Goal: Task Accomplishment & Management: Manage account settings

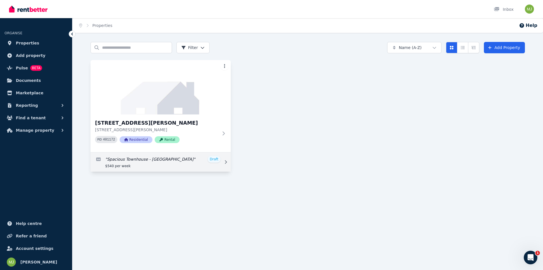
click at [169, 164] on link "Edit listing: Spacious Townhouse - Inner City" at bounding box center [161, 161] width 140 height 19
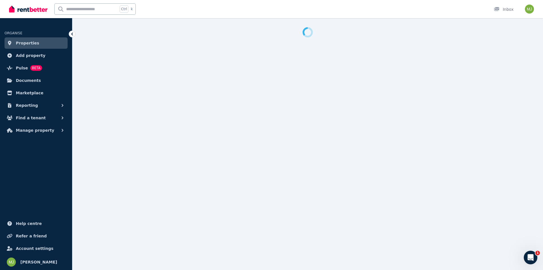
select select "***"
select select "**********"
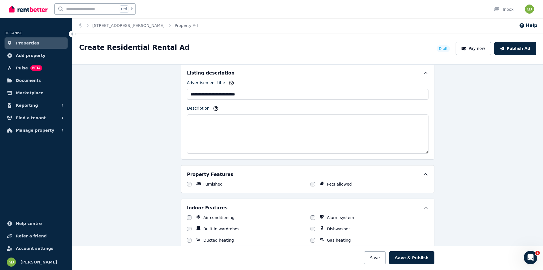
scroll to position [358, 0]
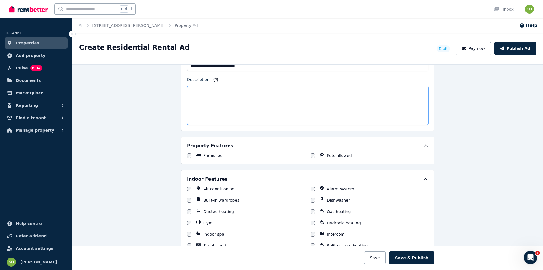
click at [206, 98] on textarea "Description" at bounding box center [308, 105] width 242 height 39
paste textarea "**********"
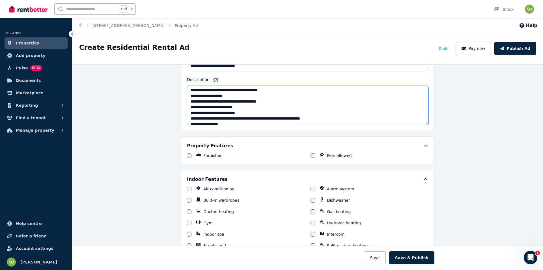
scroll to position [0, 0]
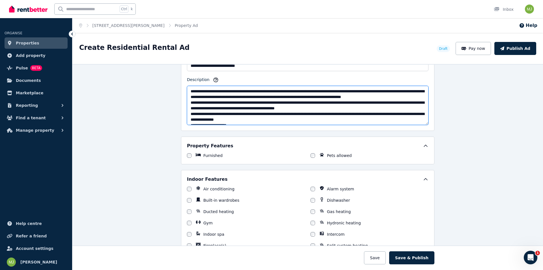
click at [208, 101] on textarea "Description" at bounding box center [308, 105] width 242 height 39
click at [223, 98] on textarea "Description" at bounding box center [308, 105] width 242 height 39
drag, startPoint x: 269, startPoint y: 96, endPoint x: 189, endPoint y: 96, distance: 80.1
click at [189, 96] on textarea "Description" at bounding box center [308, 105] width 242 height 39
drag, startPoint x: 413, startPoint y: 90, endPoint x: 362, endPoint y: 88, distance: 51.5
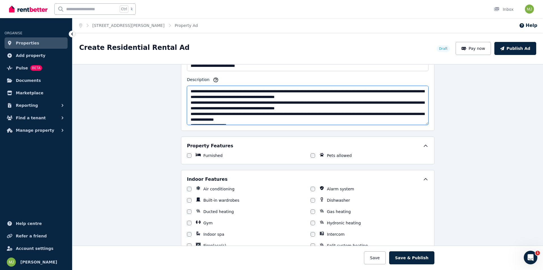
click at [362, 88] on textarea "Description" at bounding box center [308, 105] width 242 height 39
click at [254, 97] on textarea "Description" at bounding box center [308, 105] width 242 height 39
click at [300, 96] on textarea "Description" at bounding box center [308, 105] width 242 height 39
click at [368, 91] on textarea "Description" at bounding box center [308, 105] width 242 height 39
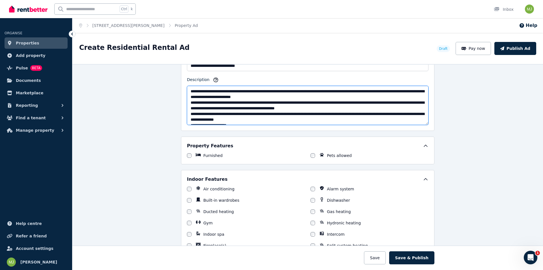
drag, startPoint x: 375, startPoint y: 90, endPoint x: 360, endPoint y: 90, distance: 14.4
click at [360, 90] on textarea "Description" at bounding box center [308, 105] width 242 height 39
click at [368, 92] on textarea "Description" at bounding box center [308, 105] width 242 height 39
drag, startPoint x: 374, startPoint y: 90, endPoint x: 362, endPoint y: 90, distance: 12.2
click at [362, 90] on textarea "Description" at bounding box center [308, 105] width 242 height 39
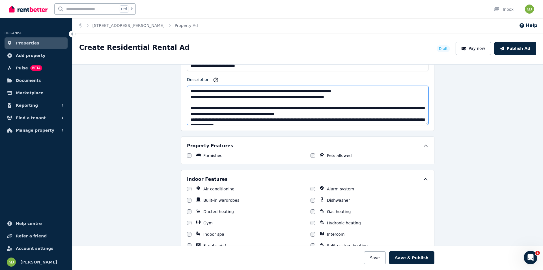
drag, startPoint x: 403, startPoint y: 108, endPoint x: 390, endPoint y: 106, distance: 12.8
click at [390, 106] on textarea "Description" at bounding box center [308, 105] width 242 height 39
click at [254, 113] on textarea "Description" at bounding box center [308, 105] width 242 height 39
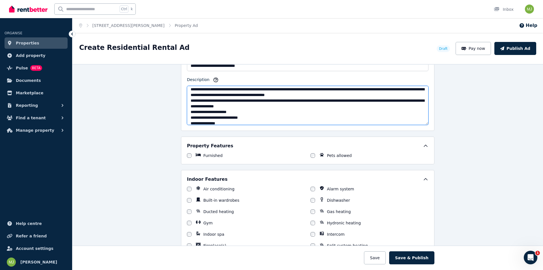
click at [187, 100] on textarea "Description" at bounding box center [308, 105] width 242 height 39
click at [189, 111] on textarea "Description" at bounding box center [308, 105] width 242 height 39
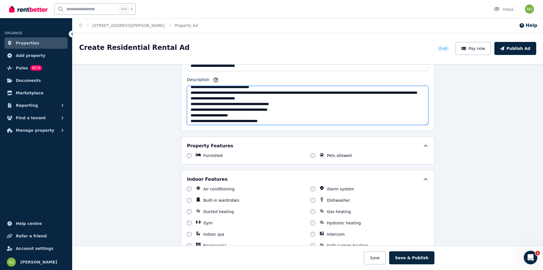
scroll to position [123, 0]
click at [189, 94] on textarea "Description" at bounding box center [308, 105] width 242 height 39
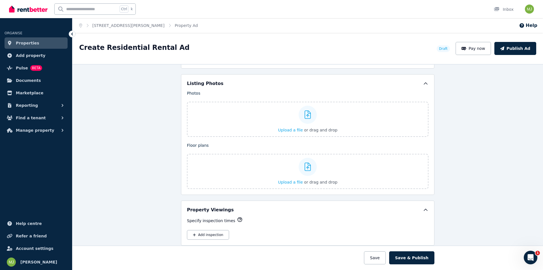
scroll to position [679, 0]
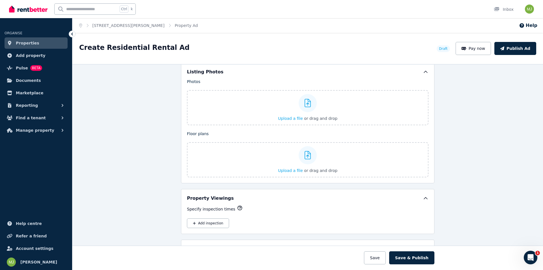
type textarea "**********"
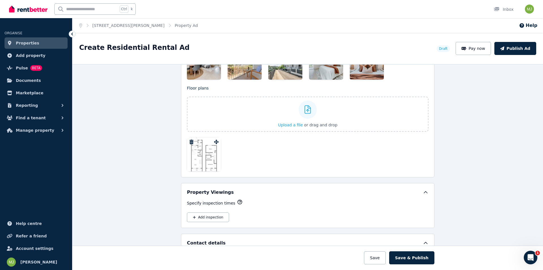
scroll to position [802, 0]
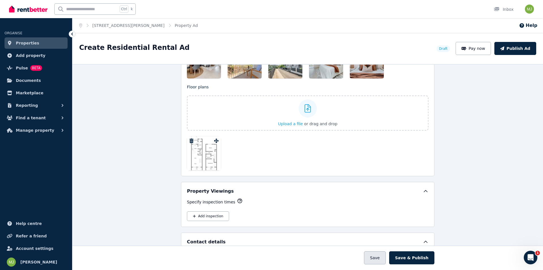
click at [377, 256] on button "Save" at bounding box center [375, 257] width 22 height 13
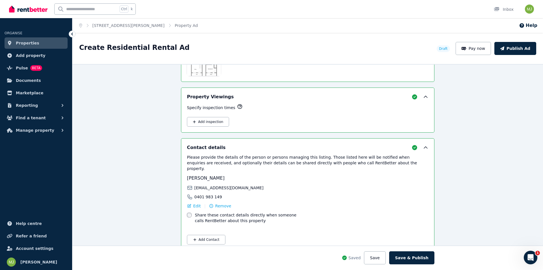
scroll to position [945, 0]
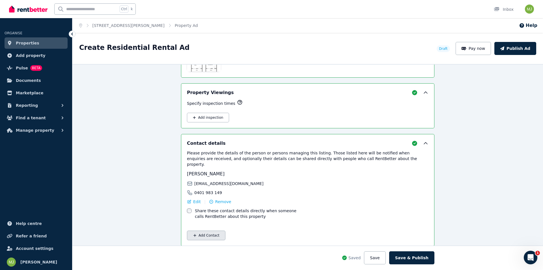
click at [201, 230] on button "Add Contact" at bounding box center [206, 235] width 38 height 10
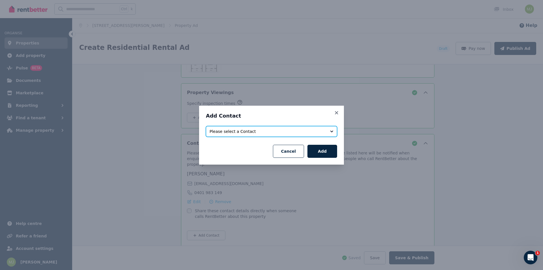
click at [249, 132] on span "Please select a Contact" at bounding box center [268, 131] width 116 height 6
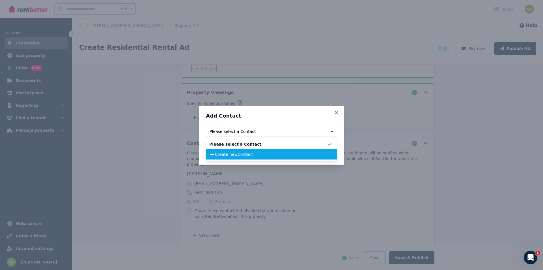
click at [240, 156] on span "Create new Contact" at bounding box center [271, 154] width 112 height 6
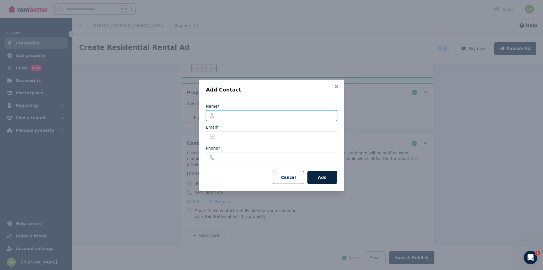
click at [228, 116] on input "Name*" at bounding box center [271, 115] width 131 height 11
type input "****"
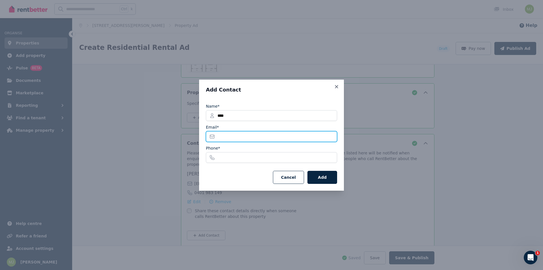
click at [231, 136] on input "Email*" at bounding box center [271, 136] width 131 height 11
click at [286, 180] on button "Cancel" at bounding box center [288, 177] width 31 height 13
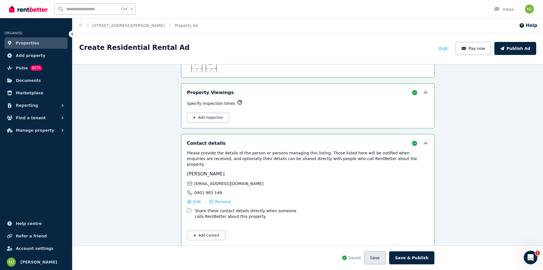
click at [379, 259] on button "Save" at bounding box center [375, 257] width 22 height 13
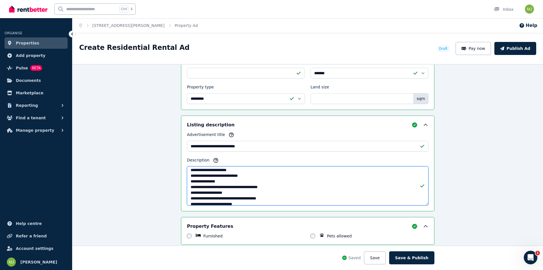
scroll to position [0, 0]
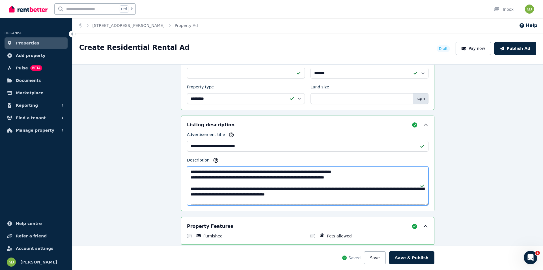
click at [225, 178] on textarea "Description" at bounding box center [308, 185] width 242 height 39
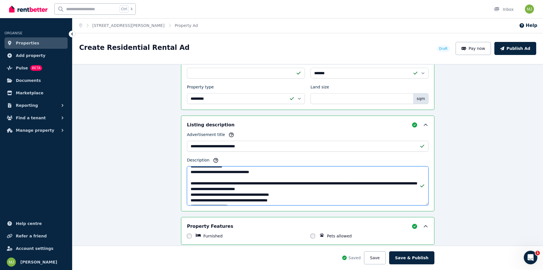
scroll to position [147, 0]
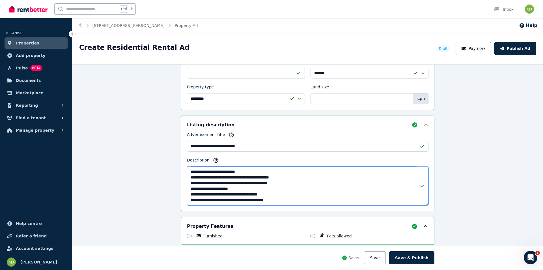
click at [278, 199] on textarea "Description" at bounding box center [308, 185] width 242 height 39
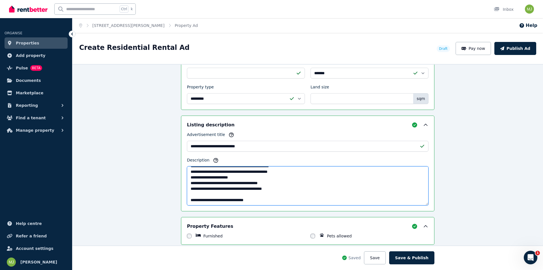
click at [198, 201] on textarea "Description" at bounding box center [308, 185] width 242 height 39
click at [263, 201] on textarea "Description" at bounding box center [308, 185] width 242 height 39
click at [188, 195] on textarea "Description" at bounding box center [308, 185] width 242 height 39
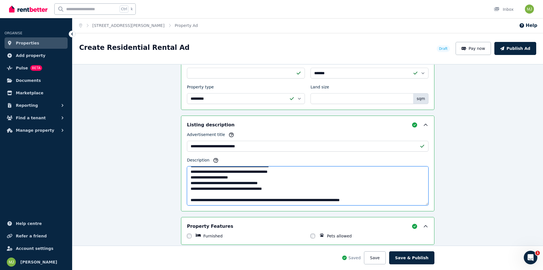
click at [354, 193] on textarea "Description" at bounding box center [308, 185] width 242 height 39
click at [375, 194] on textarea "Description" at bounding box center [308, 185] width 242 height 39
click at [287, 196] on textarea "Description" at bounding box center [308, 185] width 242 height 39
click at [288, 196] on textarea "Description" at bounding box center [308, 185] width 242 height 39
click at [364, 196] on textarea "Description" at bounding box center [308, 185] width 242 height 39
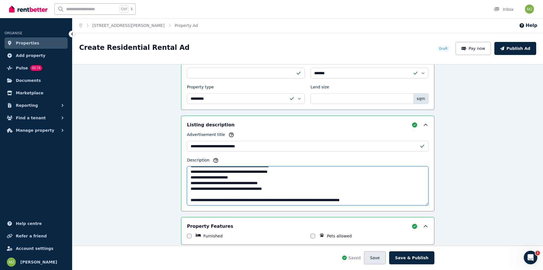
type textarea "**********"
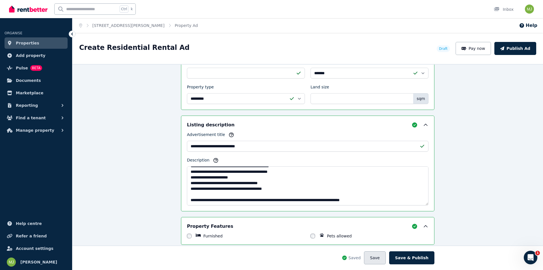
click at [377, 257] on button "Save" at bounding box center [375, 257] width 22 height 13
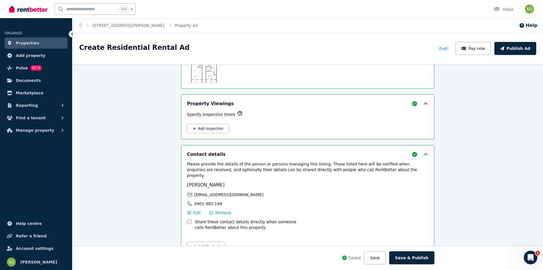
scroll to position [945, 0]
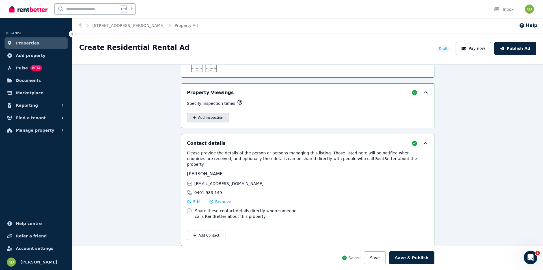
click at [198, 117] on button "Add inspection" at bounding box center [208, 118] width 42 height 10
select select "**"
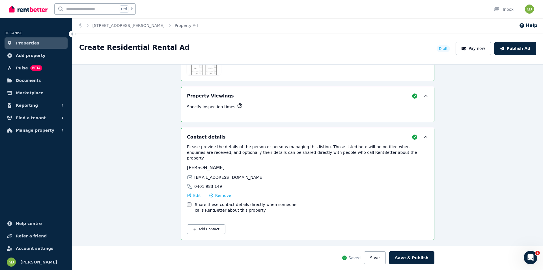
scroll to position [935, 0]
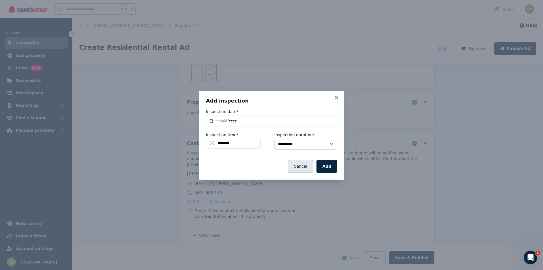
click at [310, 165] on button "Cancel" at bounding box center [300, 166] width 25 height 13
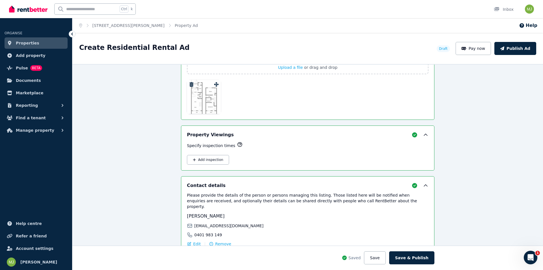
scroll to position [907, 0]
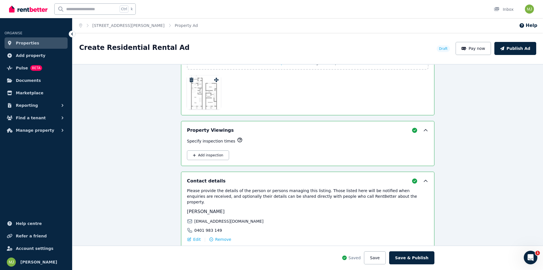
click at [237, 140] on icon "button" at bounding box center [240, 140] width 6 height 6
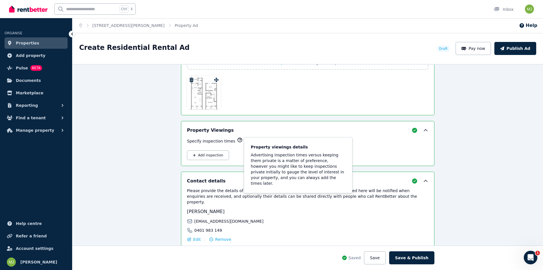
click at [368, 148] on div "Specify inspection times Property viewings details Advertising inspection times…" at bounding box center [308, 148] width 242 height 23
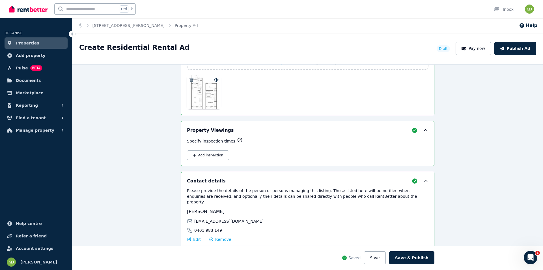
click at [424, 132] on icon at bounding box center [426, 130] width 6 height 6
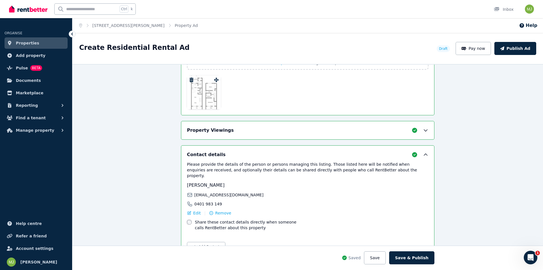
click at [424, 130] on icon at bounding box center [425, 131] width 3 height 2
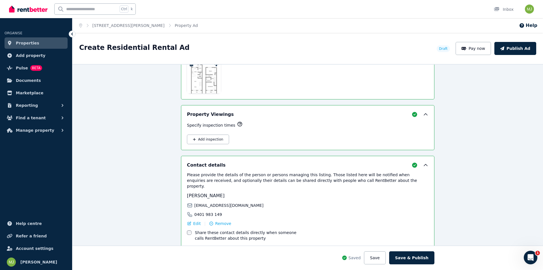
scroll to position [945, 0]
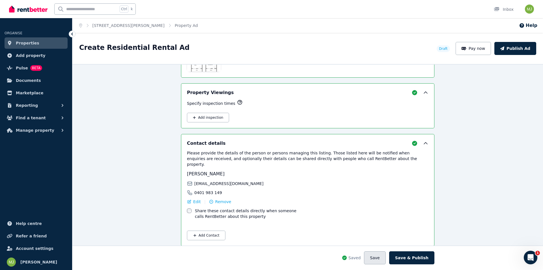
click at [379, 256] on button "Save" at bounding box center [375, 257] width 22 height 13
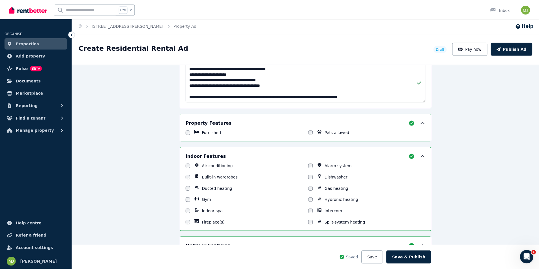
scroll to position [415, 0]
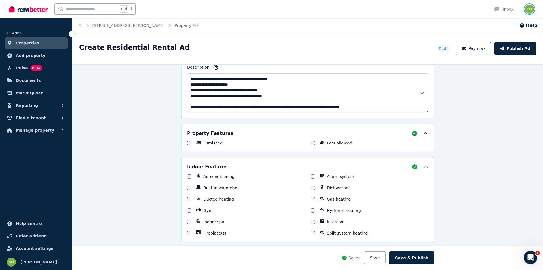
click at [528, 9] on img "button" at bounding box center [529, 9] width 9 height 9
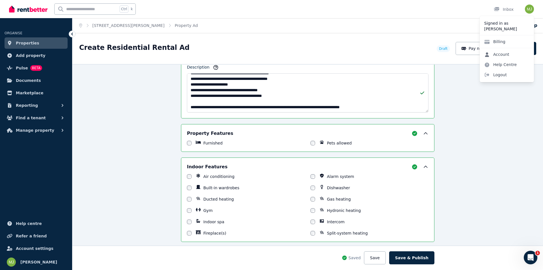
click at [501, 54] on link "Account" at bounding box center [497, 54] width 34 height 10
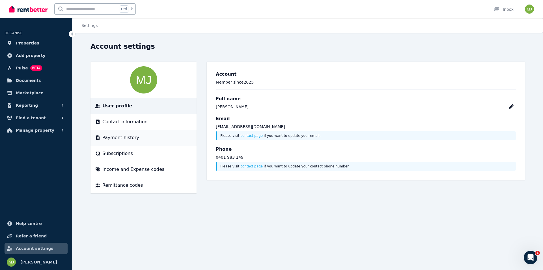
click at [115, 136] on span "Payment history" at bounding box center [120, 137] width 37 height 7
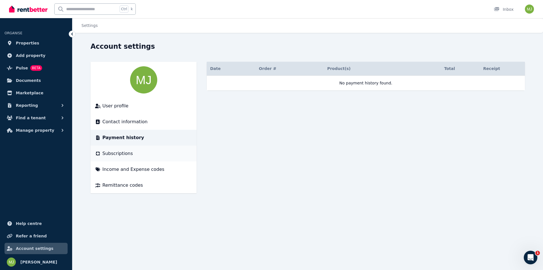
click at [111, 155] on span "Subscriptions" at bounding box center [117, 153] width 31 height 7
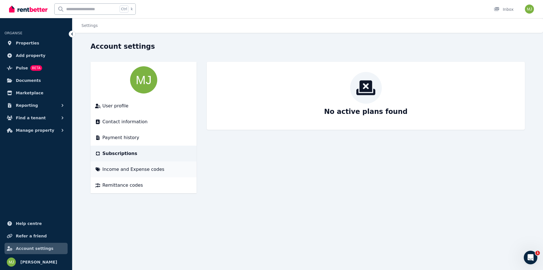
click at [121, 171] on span "Income and Expense codes" at bounding box center [133, 169] width 62 height 7
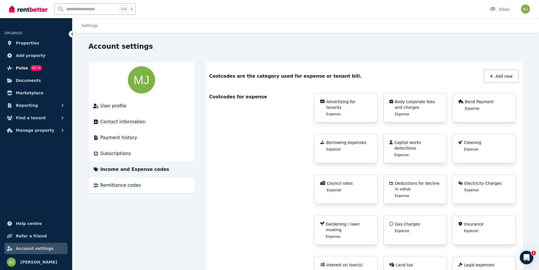
click at [21, 66] on span "Pulse" at bounding box center [22, 68] width 12 height 7
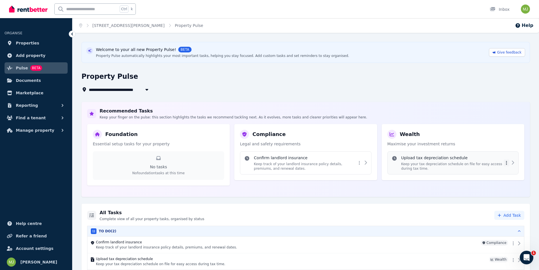
click at [505, 164] on html "**********" at bounding box center [269, 135] width 539 height 270
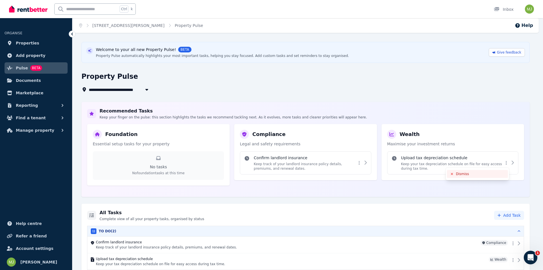
click at [459, 176] on div "Dismiss" at bounding box center [477, 174] width 61 height 8
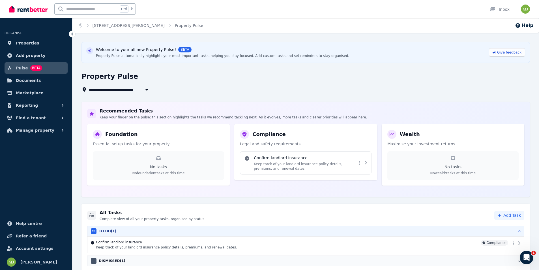
scroll to position [2, 0]
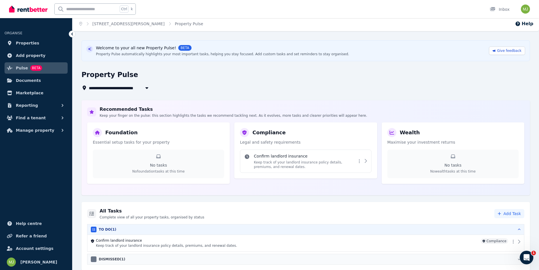
click at [124, 258] on div "DISMISSED ( 1 )" at bounding box center [306, 259] width 430 height 6
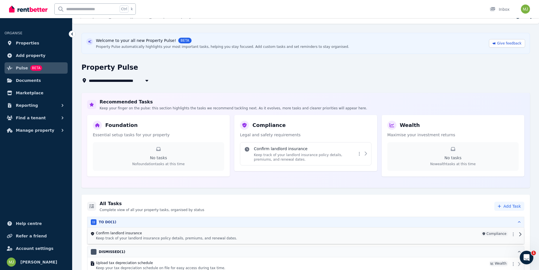
scroll to position [18, 0]
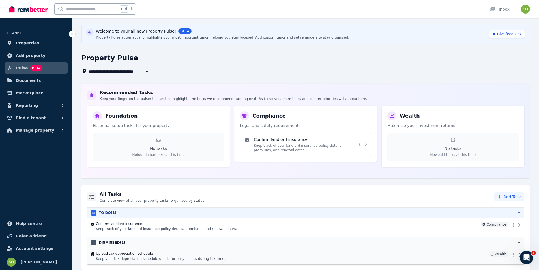
click at [126, 253] on h4 "Upload tax depreciation schedule" at bounding box center [291, 253] width 391 height 5
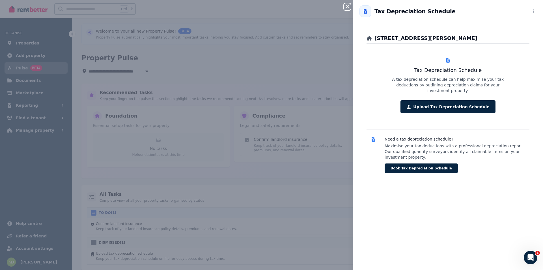
click at [349, 7] on icon "button" at bounding box center [347, 6] width 7 height 5
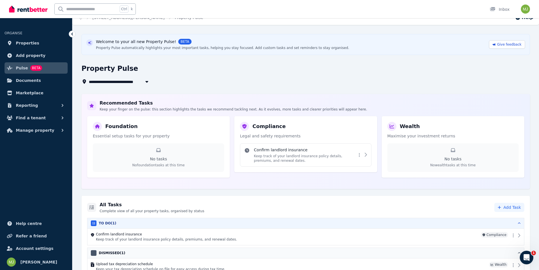
scroll to position [0, 0]
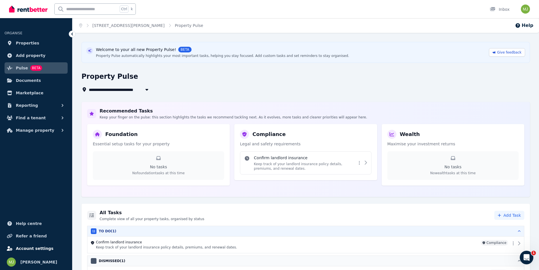
click at [28, 250] on span "Account settings" at bounding box center [35, 248] width 38 height 7
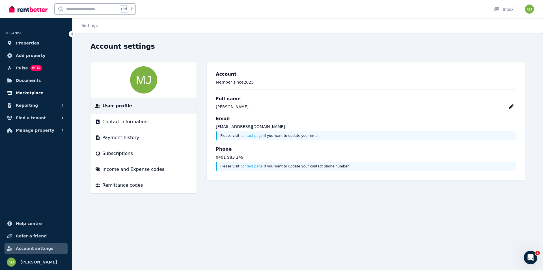
click at [27, 94] on span "Marketplace" at bounding box center [29, 92] width 27 height 7
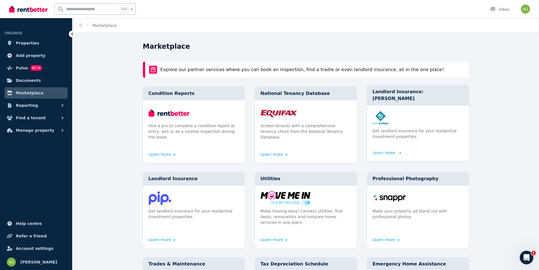
click at [389, 150] on link "Learn more" at bounding box center [386, 153] width 27 height 6
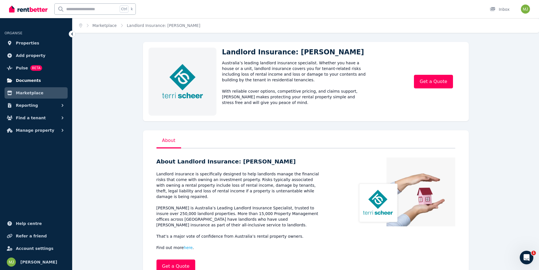
click at [18, 82] on span "Documents" at bounding box center [28, 80] width 25 height 7
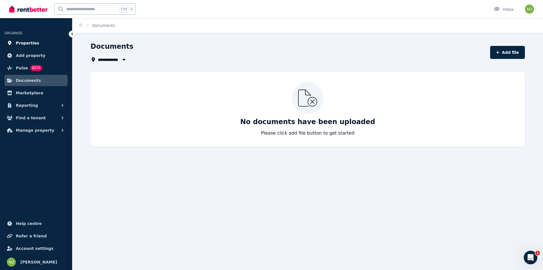
click at [22, 45] on span "Properties" at bounding box center [27, 43] width 23 height 7
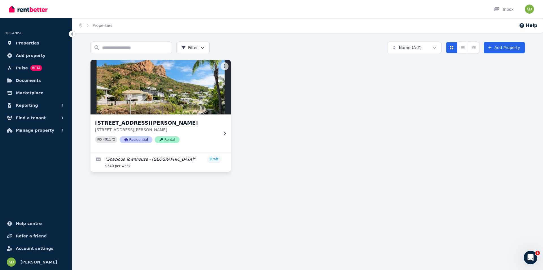
click at [160, 108] on img at bounding box center [160, 87] width 147 height 57
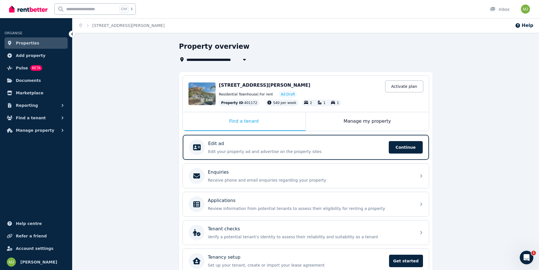
click at [207, 92] on div "Edit" at bounding box center [201, 93] width 27 height 23
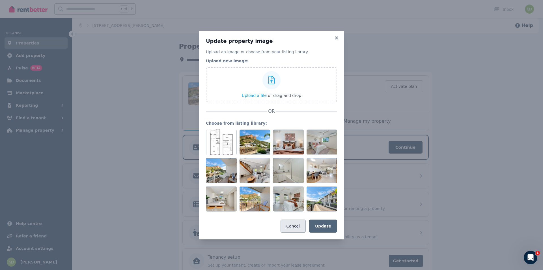
click at [300, 229] on button "Cancel" at bounding box center [293, 225] width 25 height 13
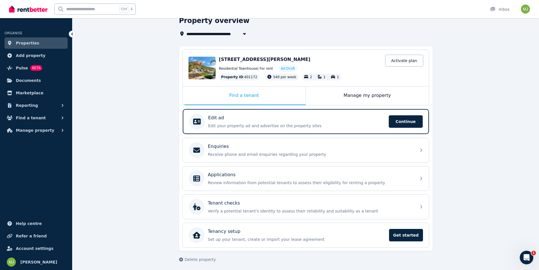
scroll to position [28, 0]
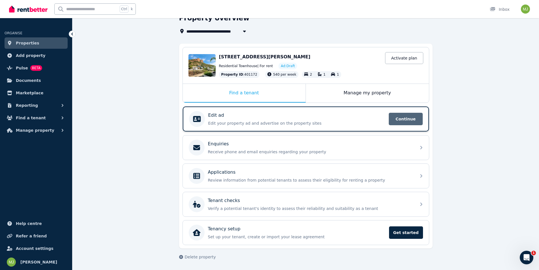
click at [396, 119] on span "Continue" at bounding box center [406, 119] width 34 height 12
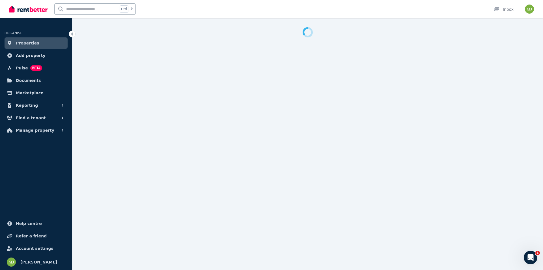
select select "***"
select select "**********"
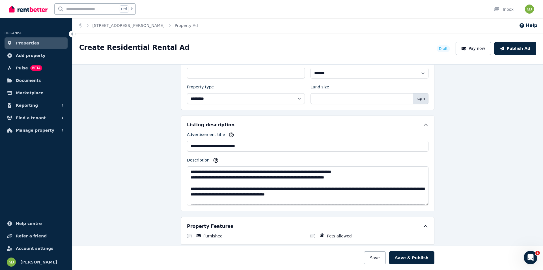
scroll to position [340, 0]
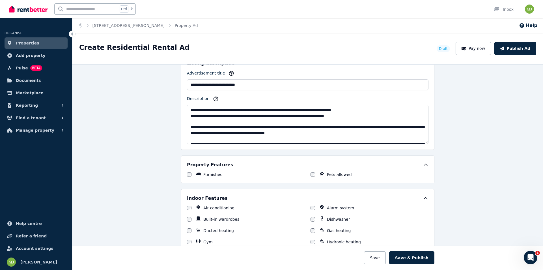
click at [424, 141] on textarea "Description" at bounding box center [308, 124] width 242 height 39
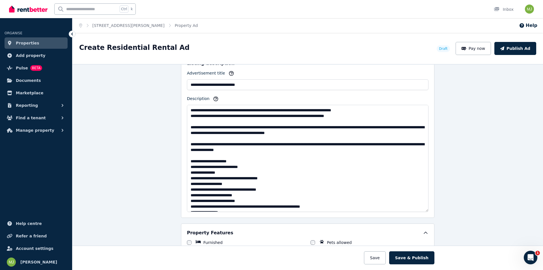
drag, startPoint x: 425, startPoint y: 142, endPoint x: 423, endPoint y: 200, distance: 58.0
click at [424, 202] on textarea "Description" at bounding box center [308, 158] width 242 height 107
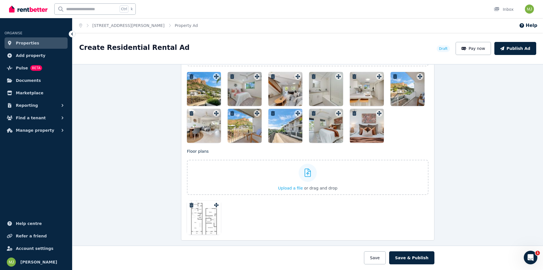
scroll to position [792, 0]
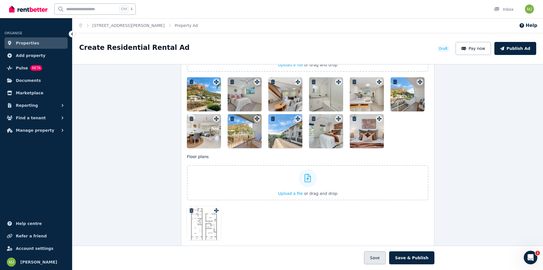
click at [381, 259] on button "Save" at bounding box center [375, 257] width 22 height 13
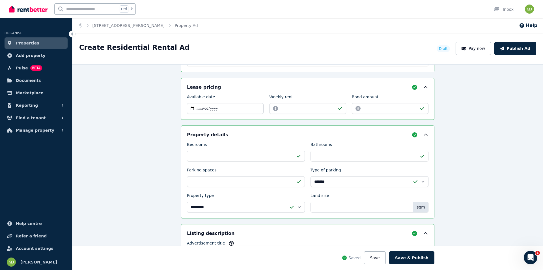
scroll to position [195, 0]
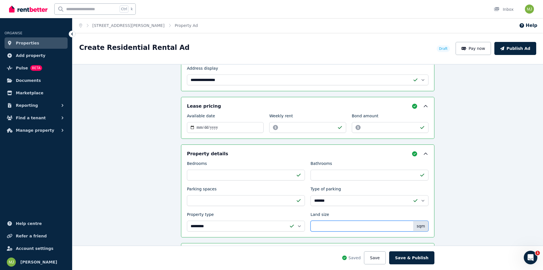
click at [337, 228] on input "Land size" at bounding box center [370, 225] width 118 height 11
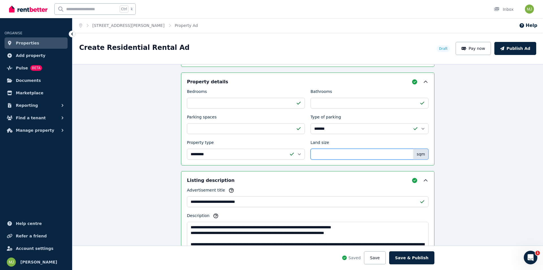
scroll to position [270, 0]
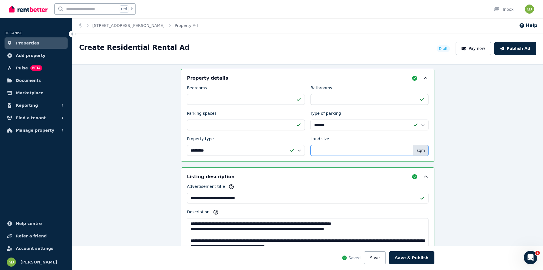
type input "**"
click at [513, 134] on div "**********" at bounding box center [307, 167] width 471 height 206
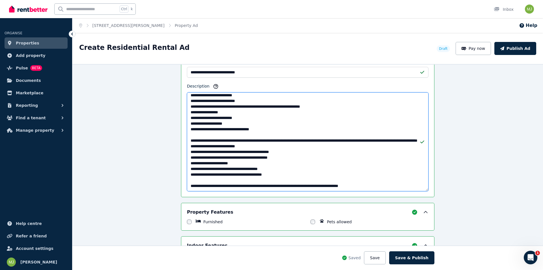
scroll to position [0, 0]
